Goal: Communication & Community: Answer question/provide support

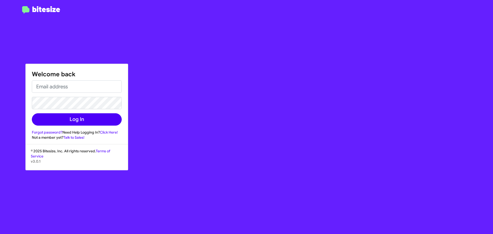
type input "[EMAIL_ADDRESS][DOMAIN_NAME]"
click at [68, 116] on button "Log In" at bounding box center [77, 119] width 90 height 12
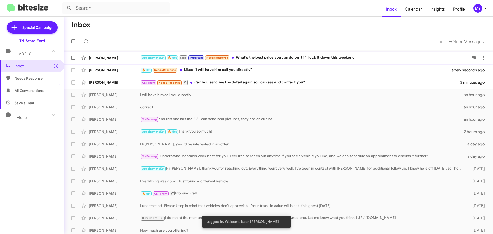
click at [280, 59] on div "Appointment Set 🔥 Hot Stop Important Needs Response What's the best price you c…" at bounding box center [304, 58] width 328 height 6
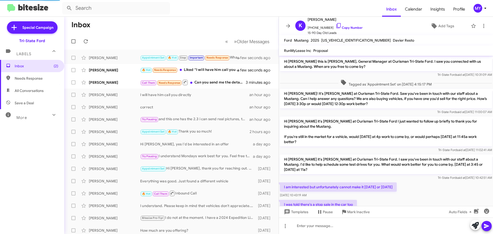
scroll to position [12, 0]
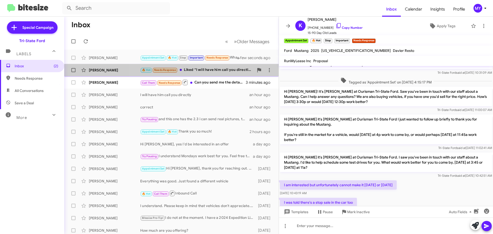
click at [219, 71] on div "🔥 Hot Needs Response Liked “I will have him call you directly”" at bounding box center [197, 70] width 114 height 6
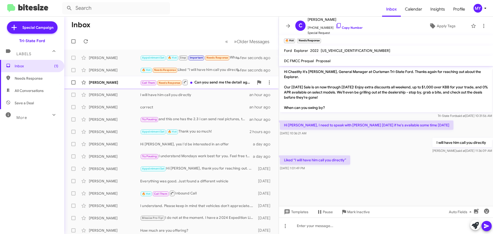
click at [217, 84] on div "Call Them Needs Response Can you send me the detail again so I can see and cont…" at bounding box center [197, 82] width 114 height 6
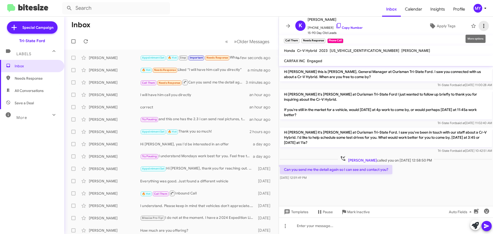
click at [481, 25] on icon at bounding box center [484, 26] width 6 height 6
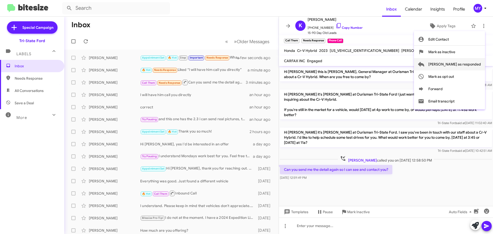
click at [460, 63] on span "[PERSON_NAME] as responded" at bounding box center [455, 64] width 53 height 12
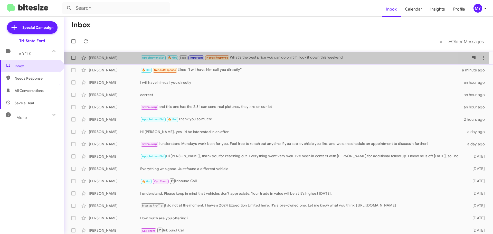
click at [245, 58] on div "Appointment Set 🔥 Hot Stop Important Needs Response What's the best price you c…" at bounding box center [304, 58] width 328 height 6
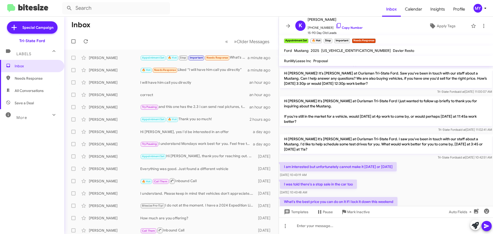
scroll to position [43, 0]
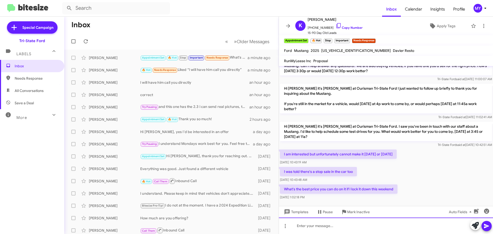
click at [315, 228] on div at bounding box center [386, 226] width 214 height 16
click at [312, 227] on div at bounding box center [386, 226] width 214 height 16
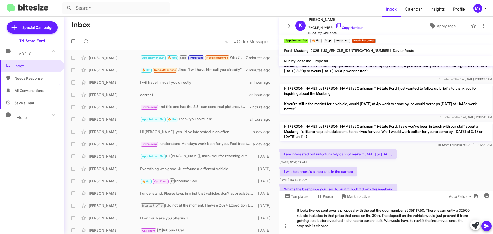
click at [487, 226] on icon at bounding box center [486, 226] width 5 height 4
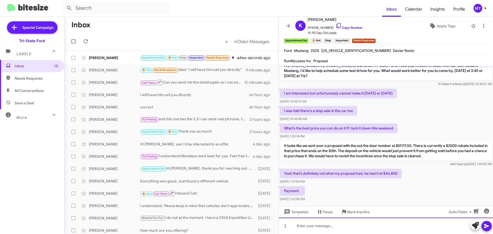
scroll to position [110, 0]
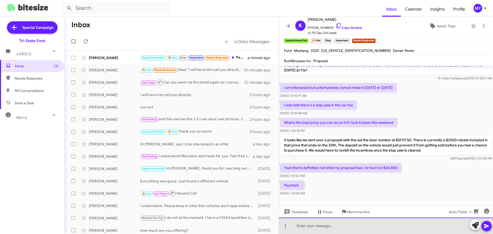
click at [322, 226] on div at bounding box center [386, 226] width 214 height 16
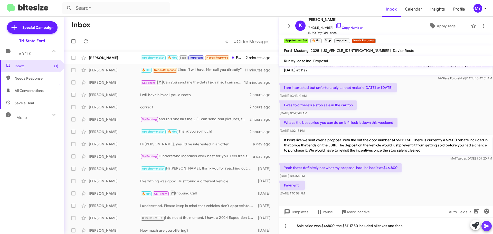
click at [486, 225] on icon at bounding box center [486, 226] width 5 height 4
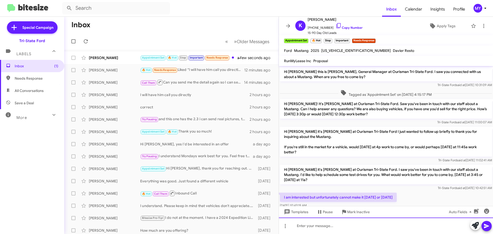
scroll to position [147, 0]
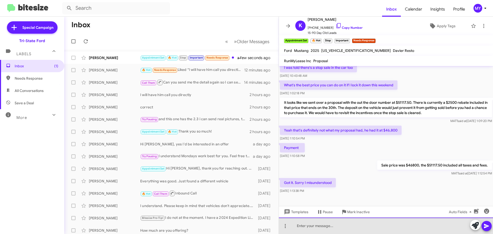
click at [333, 226] on div at bounding box center [386, 226] width 214 height 16
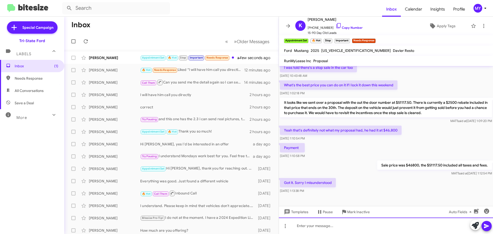
click at [306, 227] on div at bounding box center [386, 226] width 214 height 16
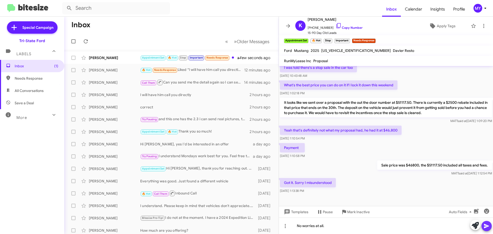
click at [488, 226] on icon at bounding box center [486, 226] width 5 height 4
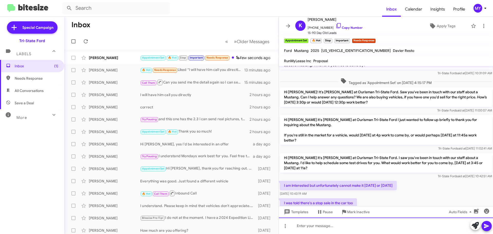
scroll to position [185, 0]
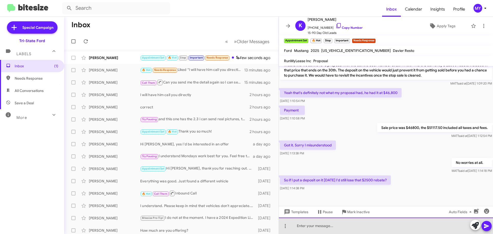
click at [339, 229] on div at bounding box center [386, 226] width 214 height 16
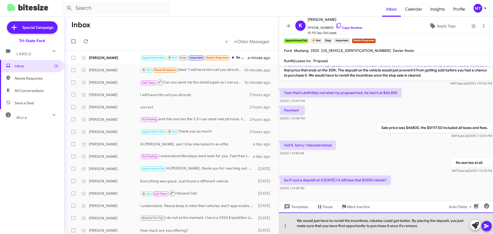
click at [410, 220] on div "We would just have to revisit the incentives, rebates could get better. By plac…" at bounding box center [386, 223] width 214 height 22
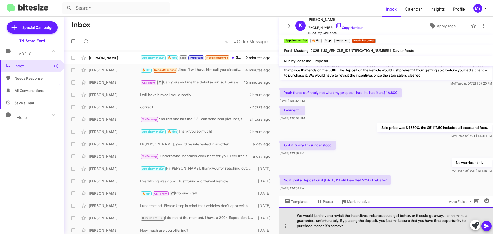
click at [368, 226] on div "We would just have to revisit the incentives, rebates could get better, or it c…" at bounding box center [386, 220] width 214 height 27
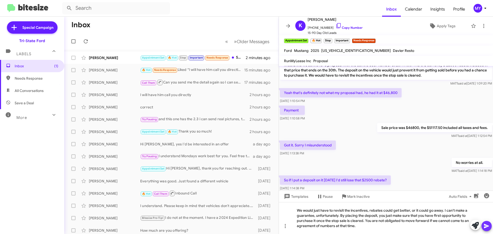
click at [485, 224] on icon at bounding box center [486, 226] width 5 height 4
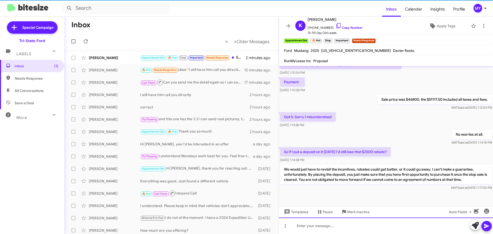
scroll to position [214, 0]
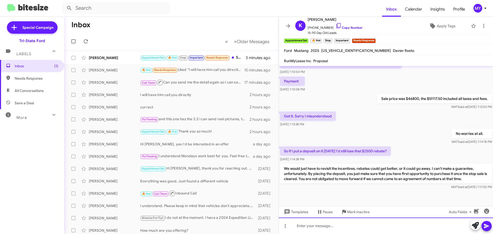
click at [330, 225] on div at bounding box center [386, 226] width 214 height 16
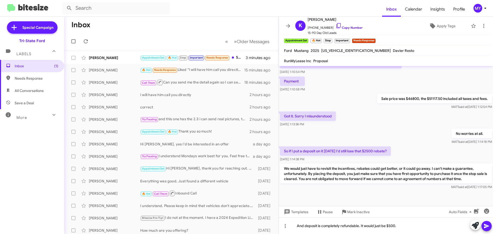
click at [485, 226] on icon at bounding box center [487, 226] width 6 height 6
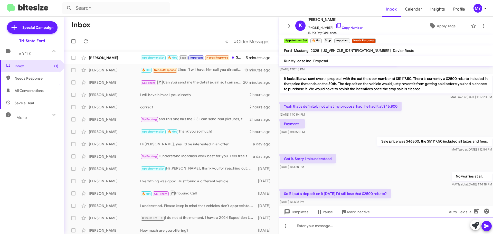
scroll to position [233, 0]
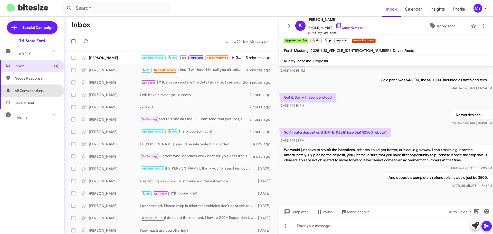
click at [37, 90] on span "All Conversations" at bounding box center [29, 90] width 29 height 5
type input "in:all-conversations"
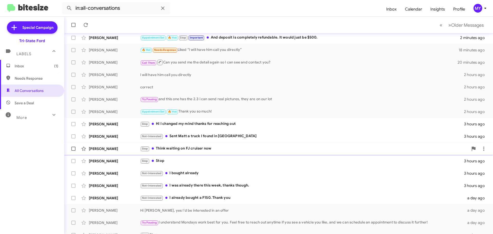
scroll to position [51, 0]
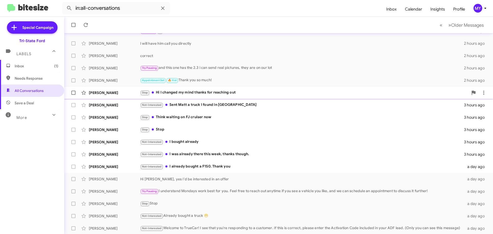
click at [217, 92] on div "Stop Hi I changed my mind thanks for reaching out" at bounding box center [304, 93] width 328 height 6
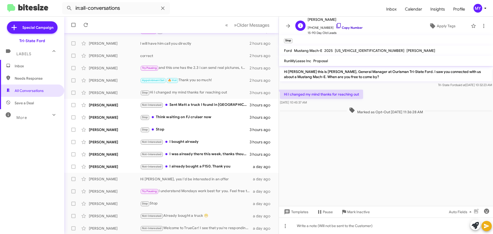
click at [336, 25] on icon at bounding box center [339, 26] width 6 height 6
click at [214, 105] on div "Not-Interested Sent Matt a truck I found in [GEOGRAPHIC_DATA]" at bounding box center [197, 105] width 114 height 6
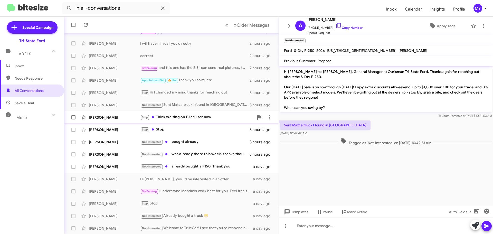
click at [209, 118] on div "Stop Think waiting on FJ cruiser now" at bounding box center [197, 117] width 114 height 6
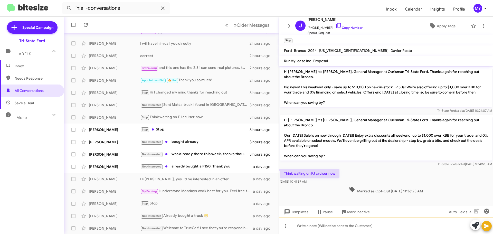
click at [330, 228] on div at bounding box center [386, 226] width 214 height 16
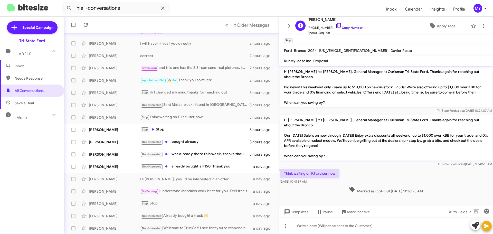
click at [336, 27] on icon at bounding box center [339, 26] width 6 height 6
click at [195, 130] on div "Stop Stop" at bounding box center [197, 130] width 114 height 6
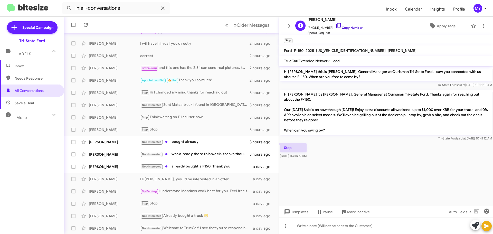
click at [336, 25] on icon at bounding box center [339, 26] width 6 height 6
click at [192, 143] on div "Not-Interested I bought already" at bounding box center [197, 142] width 114 height 6
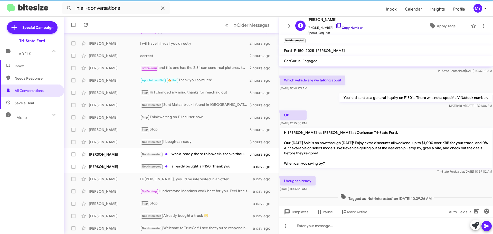
click at [336, 25] on icon at bounding box center [339, 26] width 6 height 6
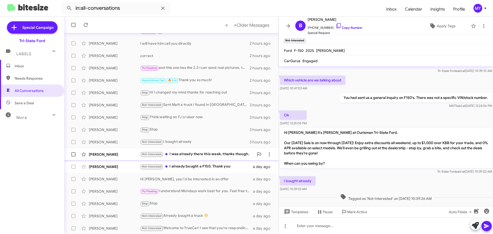
click at [195, 155] on div "Not-Interested I was already there this week, thanks though." at bounding box center [197, 154] width 114 height 6
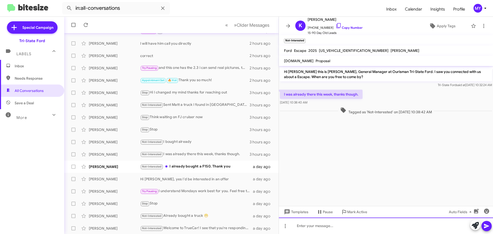
click at [333, 225] on div at bounding box center [386, 226] width 214 height 16
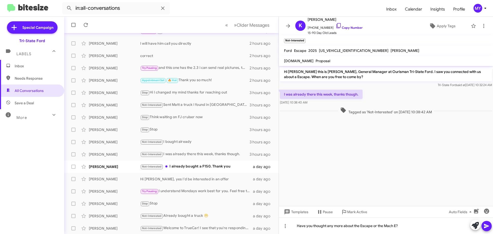
click at [486, 228] on icon at bounding box center [487, 226] width 6 height 6
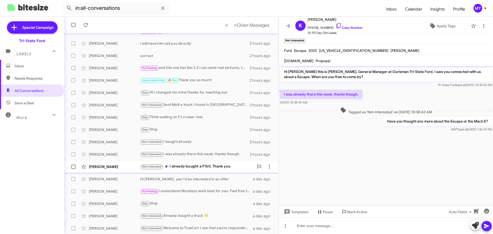
click at [217, 167] on div "Not-Interested I already bought a F150. Thank you" at bounding box center [197, 167] width 114 height 6
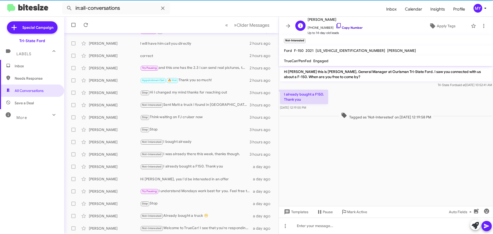
click at [336, 25] on icon at bounding box center [339, 26] width 6 height 6
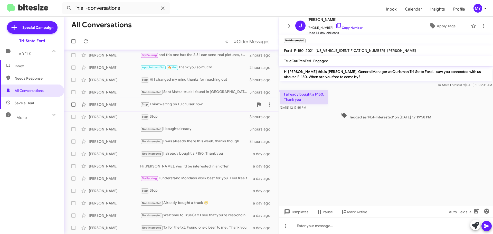
scroll to position [39, 0]
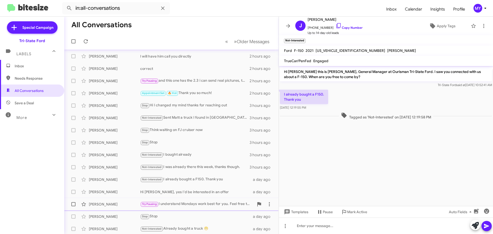
click at [203, 204] on div "Try Pausing I understand Mondays work best for you. Feel free to reach out anyt…" at bounding box center [197, 204] width 114 height 6
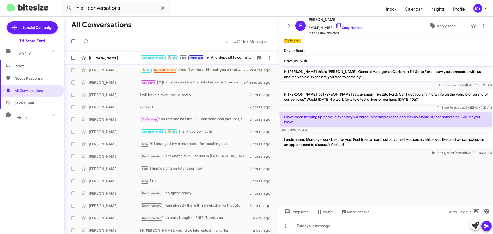
click at [223, 58] on div "Appointment Set 🔥 Hot Stop Important And deposit is completely refundable. It w…" at bounding box center [197, 58] width 114 height 6
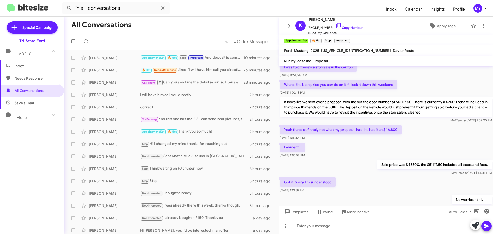
scroll to position [233, 0]
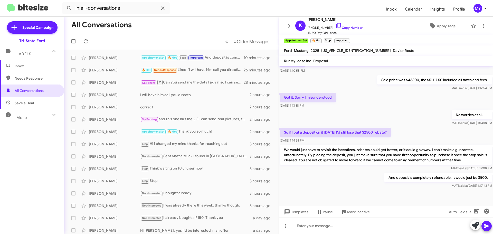
click at [25, 66] on span "Inbox" at bounding box center [37, 65] width 44 height 5
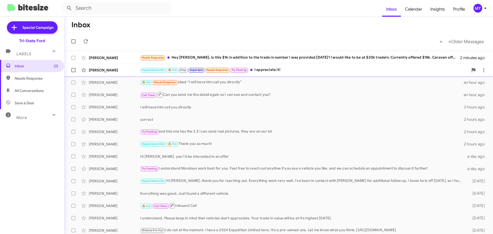
click at [287, 69] on div "Appointment Set 🔥 Hot Stop Important Needs Response Try Pausing I appreciate it!" at bounding box center [304, 70] width 328 height 6
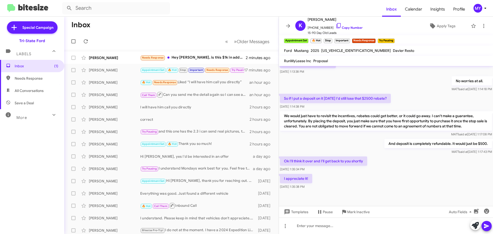
scroll to position [270, 0]
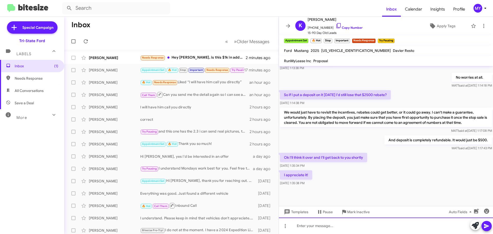
click at [346, 227] on div at bounding box center [386, 226] width 214 height 16
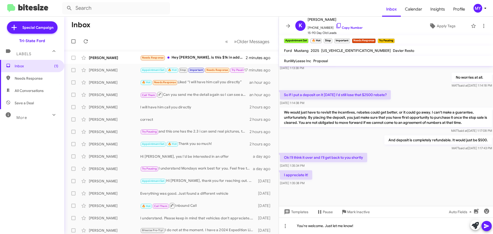
click at [488, 227] on icon at bounding box center [487, 226] width 6 height 6
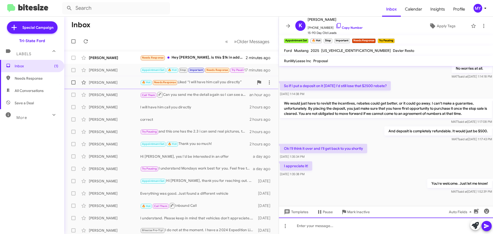
scroll to position [289, 0]
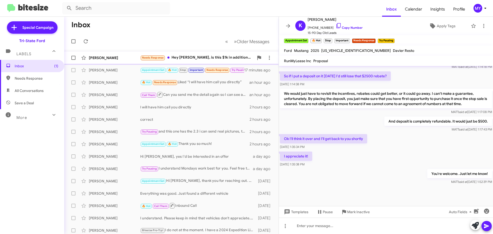
click at [200, 58] on div "Needs Response Hey Derek, is this $1k in addition to the trade in number I was …" at bounding box center [197, 58] width 114 height 6
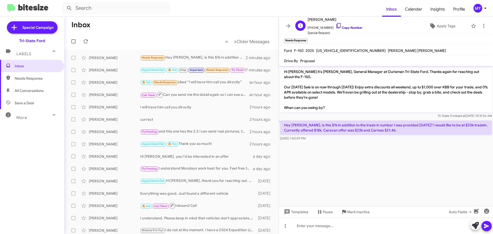
click at [337, 26] on icon at bounding box center [339, 25] width 4 height 5
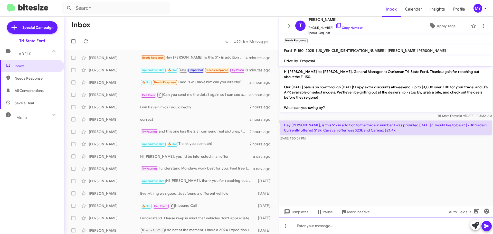
click at [345, 227] on div at bounding box center [386, 226] width 214 height 16
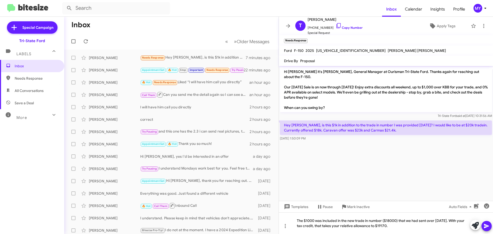
click at [489, 226] on icon at bounding box center [487, 226] width 6 height 6
